Goal: Task Accomplishment & Management: Complete application form

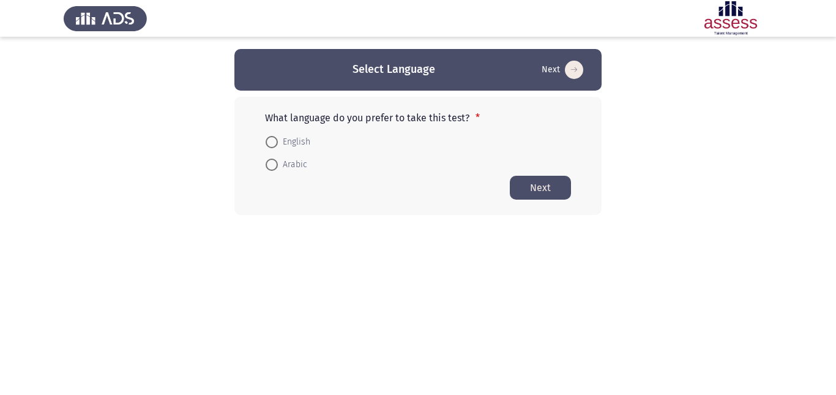
click at [274, 160] on span at bounding box center [272, 165] width 12 height 12
click at [274, 160] on input "Arabic" at bounding box center [272, 165] width 12 height 12
radio input "true"
click at [540, 189] on button "Next" at bounding box center [540, 187] width 61 height 24
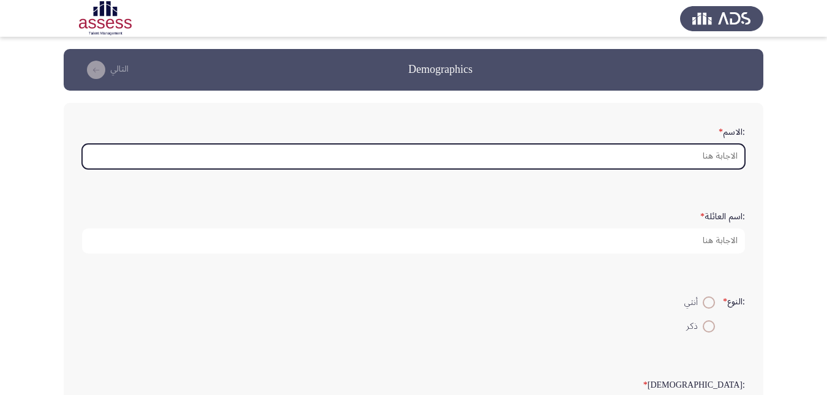
click at [674, 148] on input ":الاسم *" at bounding box center [413, 156] width 663 height 25
